Goal: Use online tool/utility

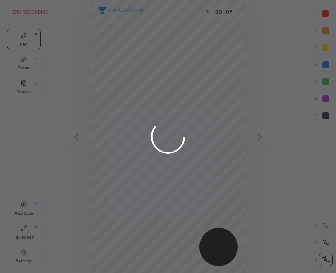
scroll to position [273, 200]
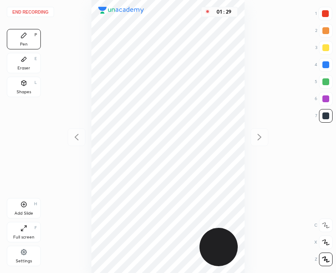
click at [326, 15] on div at bounding box center [325, 13] width 7 height 7
click at [326, 115] on div at bounding box center [325, 115] width 7 height 7
click at [327, 14] on div at bounding box center [325, 13] width 7 height 7
click at [324, 112] on div at bounding box center [326, 116] width 14 height 14
click at [327, 117] on div at bounding box center [325, 115] width 7 height 7
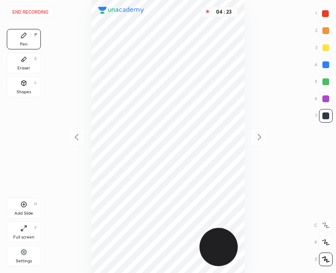
click at [39, 13] on button "End recording" at bounding box center [30, 12] width 47 height 10
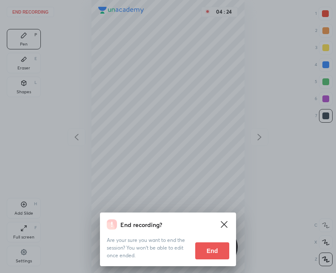
click at [219, 247] on button "End" at bounding box center [212, 250] width 34 height 17
